Goal: Register for event/course

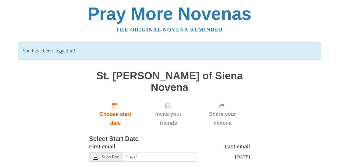
click at [107, 155] on span "Select Date" at bounding box center [110, 157] width 17 height 4
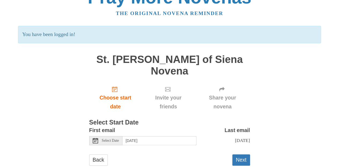
scroll to position [24, 0]
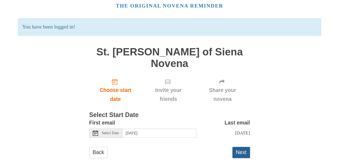
click at [244, 146] on button "Next" at bounding box center [242, 151] width 18 height 11
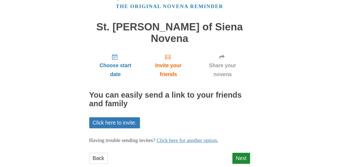
scroll to position [24, 0]
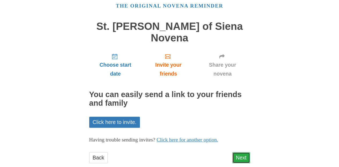
click at [240, 152] on link "Next" at bounding box center [242, 157] width 18 height 11
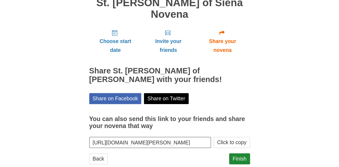
scroll to position [48, 0]
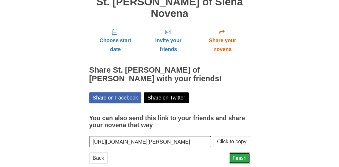
click at [241, 152] on link "Finish" at bounding box center [239, 157] width 21 height 11
